Goal: Task Accomplishment & Management: Manage account settings

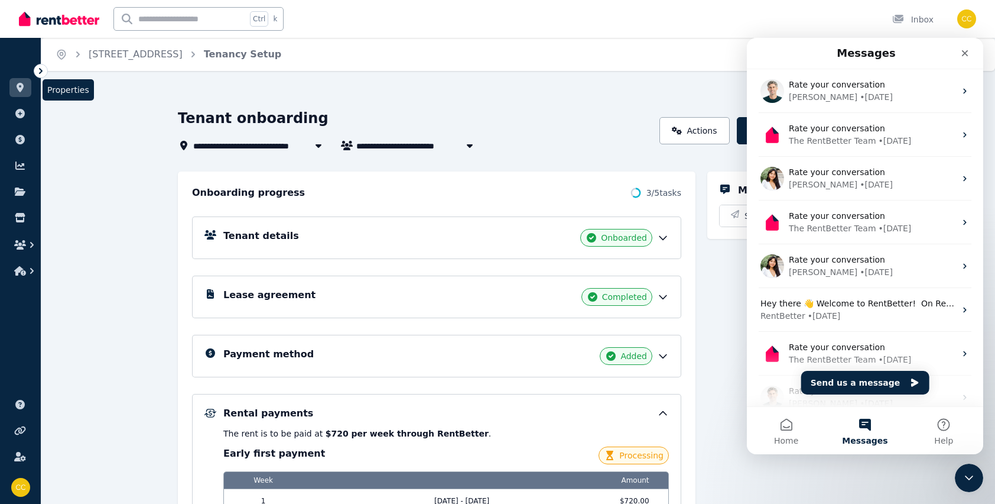
click at [27, 87] on link at bounding box center [20, 87] width 22 height 19
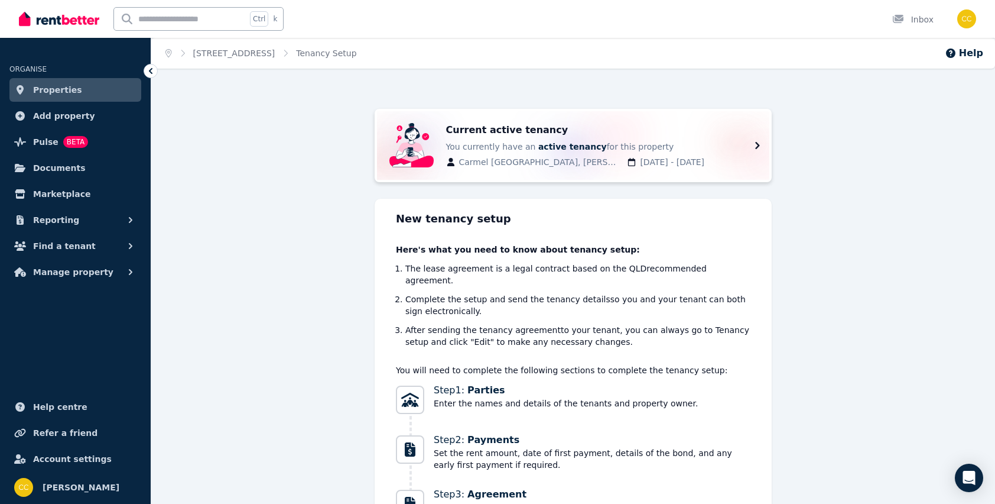
click at [761, 148] on icon at bounding box center [758, 145] width 14 height 14
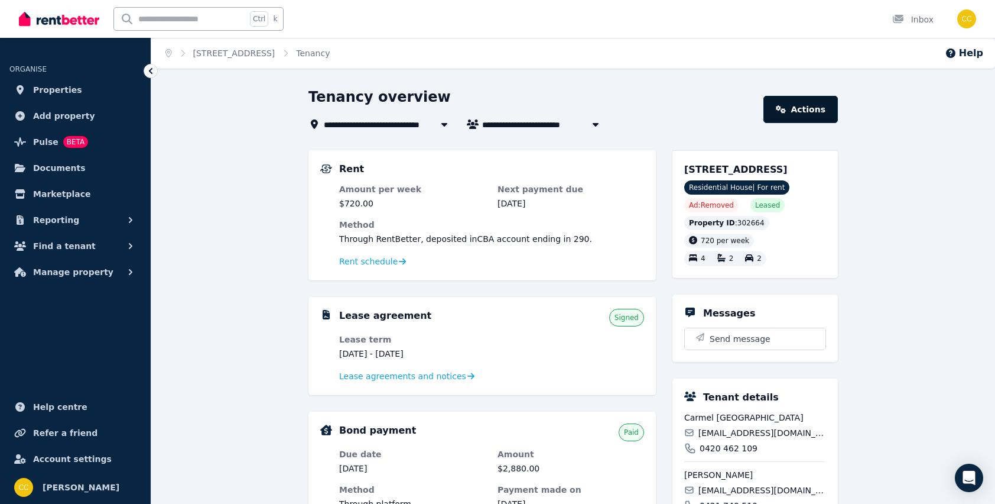
click at [813, 118] on link "Actions" at bounding box center [801, 109] width 74 height 27
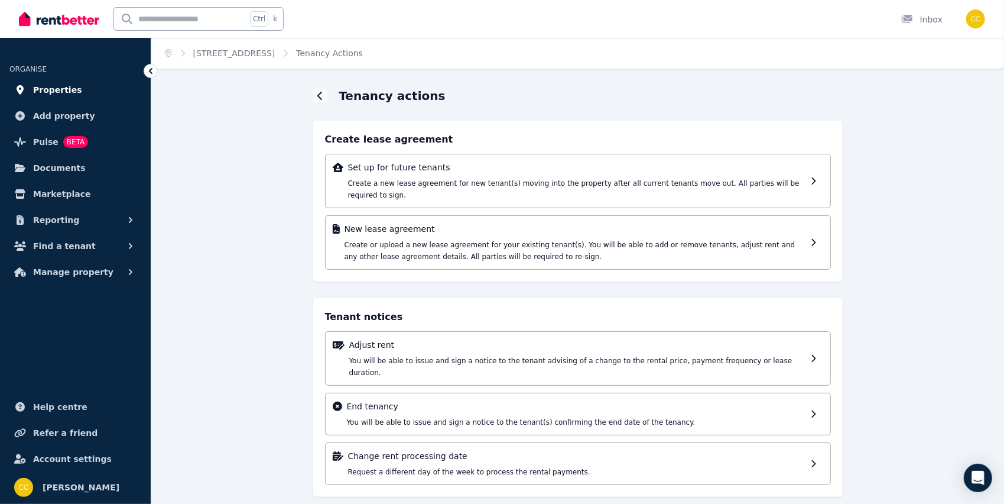
click at [47, 86] on span "Properties" at bounding box center [57, 90] width 49 height 14
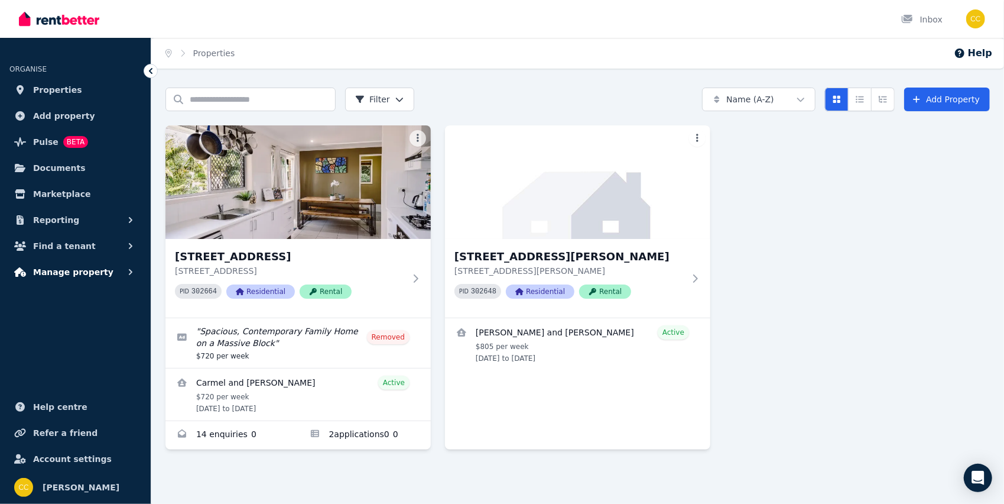
click at [68, 268] on span "Manage property" at bounding box center [73, 272] width 80 height 14
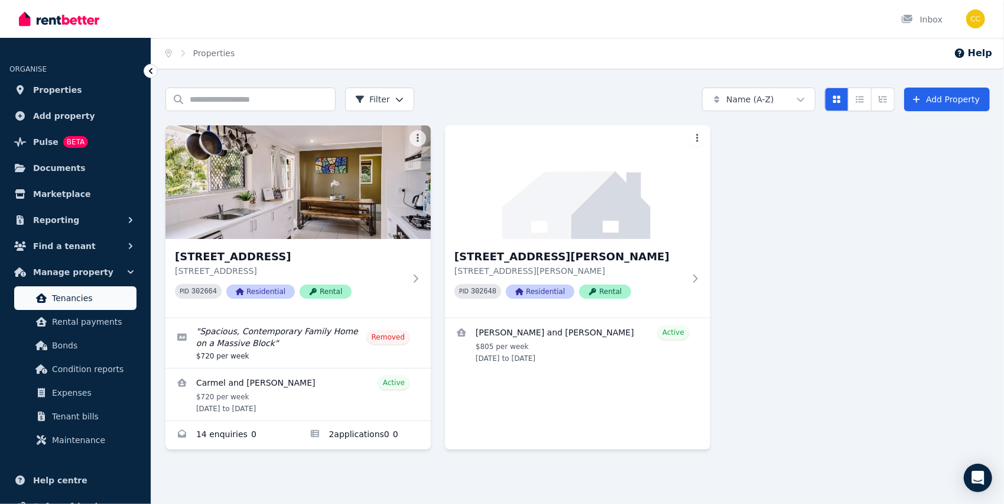
click at [69, 296] on span "Tenancies" at bounding box center [92, 298] width 80 height 14
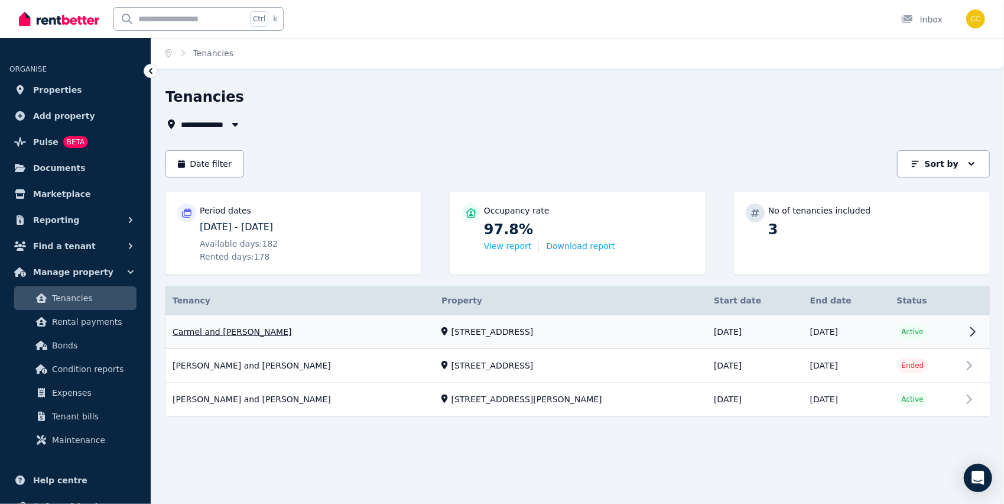
click at [962, 329] on link "View property details" at bounding box center [577, 332] width 824 height 34
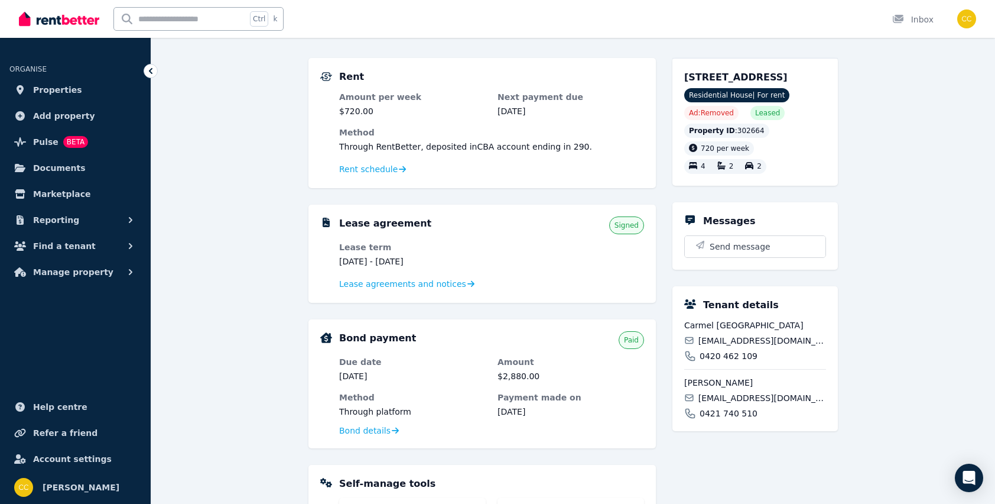
scroll to position [85, 0]
